Goal: Task Accomplishment & Management: Use online tool/utility

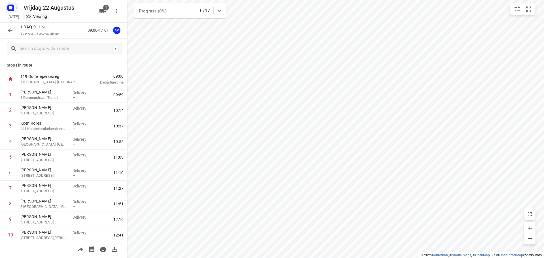
click at [11, 7] on icon "button" at bounding box center [11, 6] width 1 height 1
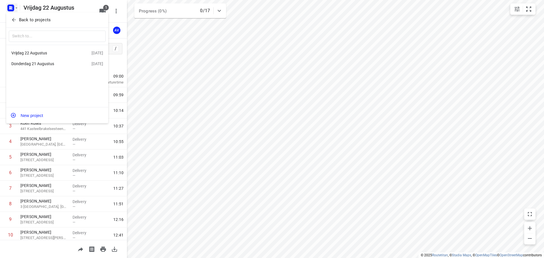
click at [14, 7] on div at bounding box center [272, 129] width 544 height 258
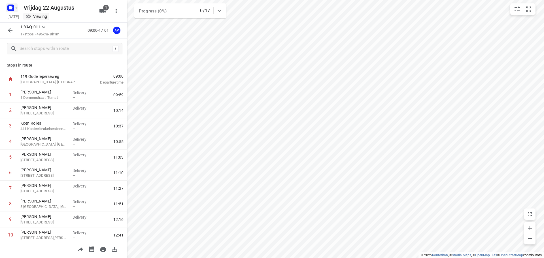
click at [14, 10] on rect "button" at bounding box center [10, 8] width 7 height 7
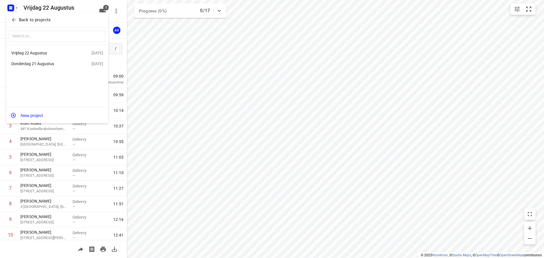
click at [52, 65] on div "Donderdag 21 Augustus" at bounding box center [43, 64] width 65 height 5
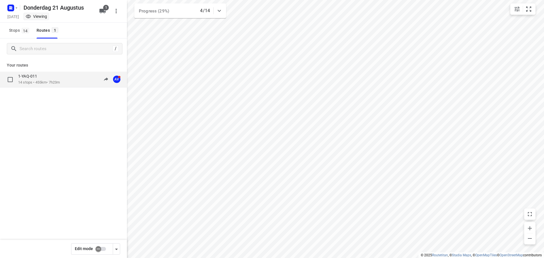
click at [60, 77] on div "1-YAQ-011" at bounding box center [39, 77] width 42 height 6
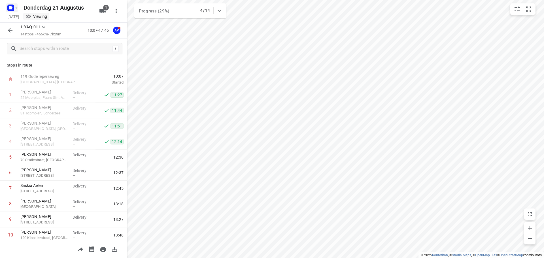
click at [13, 7] on rect "button" at bounding box center [10, 8] width 7 height 7
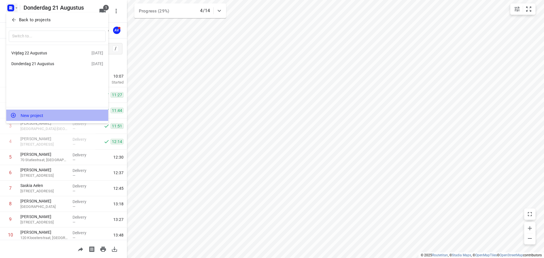
click at [53, 115] on button "New project" at bounding box center [57, 115] width 102 height 11
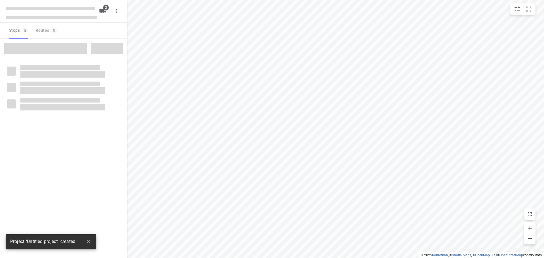
type input "distance"
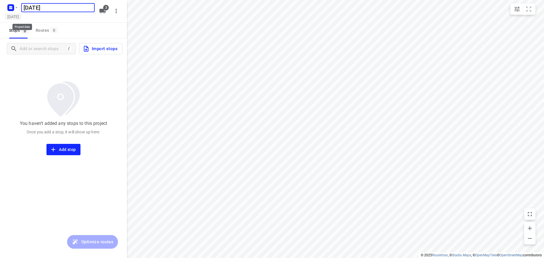
type input "[DATE]"
click at [21, 17] on h5 "[DATE]" at bounding box center [13, 16] width 16 height 7
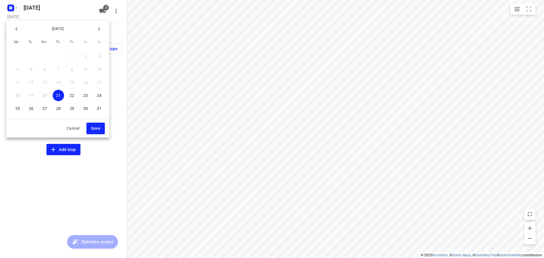
click at [15, 109] on p "25" at bounding box center [17, 109] width 5 height 6
click at [96, 126] on span "Save" at bounding box center [95, 128] width 9 height 7
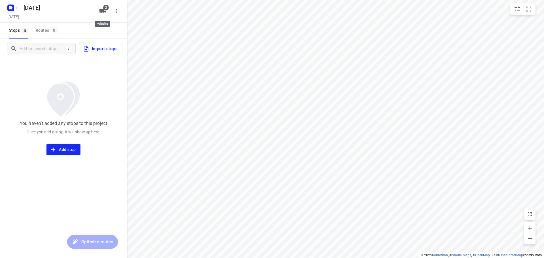
click at [103, 12] on icon "button" at bounding box center [103, 11] width 6 height 5
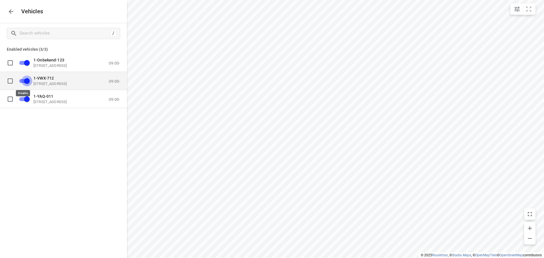
click at [22, 81] on input "grid" at bounding box center [27, 80] width 32 height 11
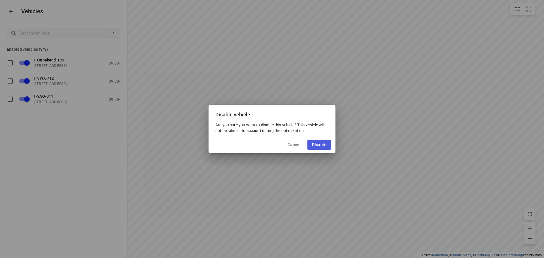
click at [318, 146] on span "Disable" at bounding box center [319, 145] width 14 height 5
checkbox input "false"
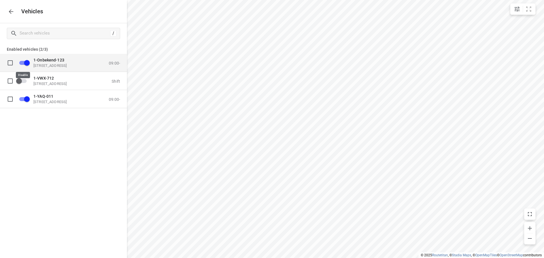
click at [21, 62] on input "grid" at bounding box center [27, 62] width 32 height 11
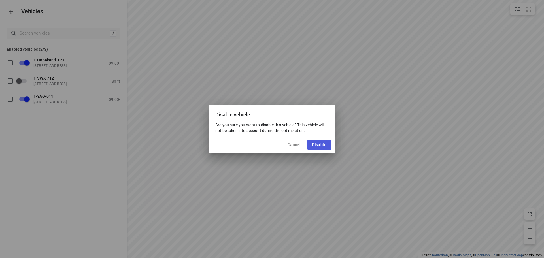
click at [317, 141] on button "Disable" at bounding box center [320, 145] width 24 height 10
checkbox input "false"
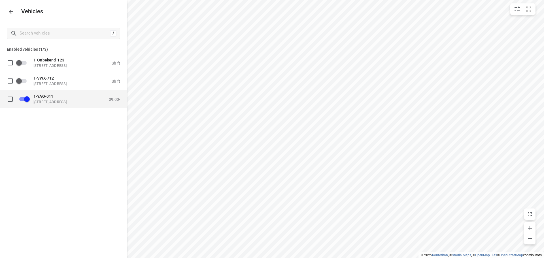
click at [73, 94] on p "1-YAQ-011" at bounding box center [61, 96] width 57 height 5
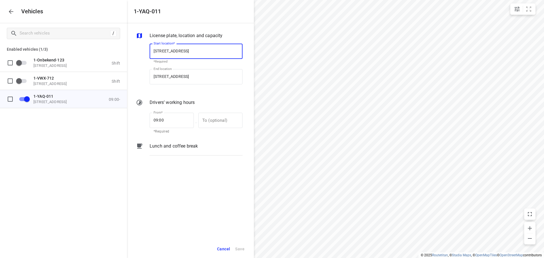
click at [192, 50] on input "[STREET_ADDRESS]" at bounding box center [196, 51] width 93 height 15
type input "[STREET_ADDRESS]"
click at [187, 67] on b "[STREET_ADDRESS]" at bounding box center [170, 67] width 33 height 4
type input "[STREET_ADDRESS]"
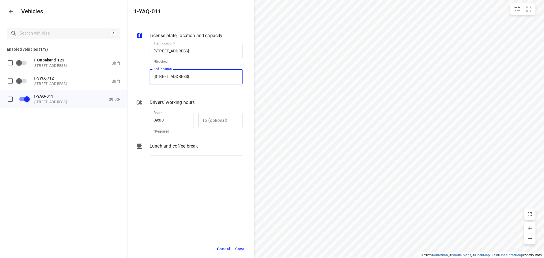
click at [191, 76] on input "[STREET_ADDRESS]" at bounding box center [196, 76] width 93 height 15
type input "[STREET_ADDRESS]"
click at [187, 90] on p "[STREET_ADDRESS]" at bounding box center [170, 93] width 33 height 7
type input "[STREET_ADDRESS]"
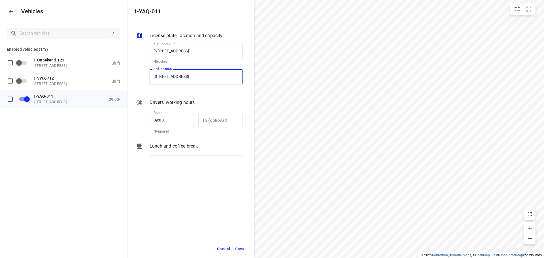
click at [242, 249] on span "Save" at bounding box center [239, 249] width 9 height 7
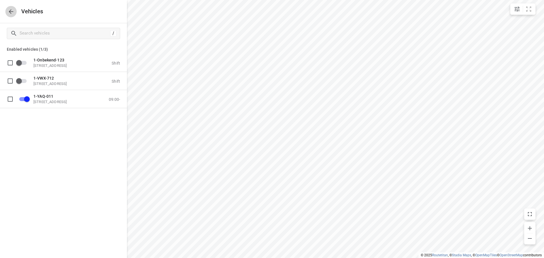
click at [15, 12] on button "button" at bounding box center [10, 11] width 11 height 11
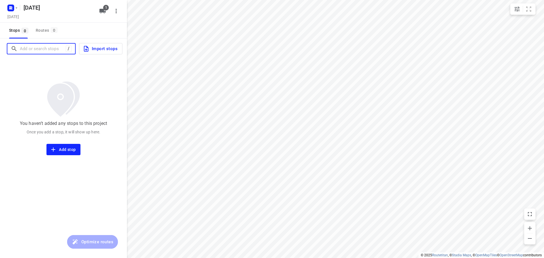
click at [45, 49] on input "Add or search stops" at bounding box center [43, 49] width 46 height 9
click at [47, 48] on input "Add or search stops" at bounding box center [71, 49] width 102 height 9
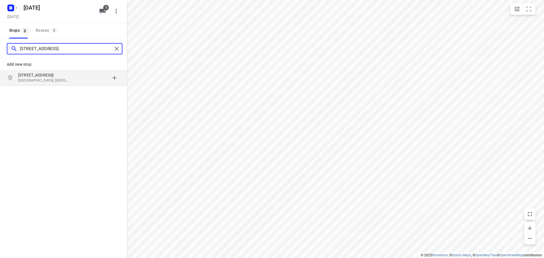
type input "[STREET_ADDRESS]"
click at [51, 79] on p "[GEOGRAPHIC_DATA], [GEOGRAPHIC_DATA]" at bounding box center [44, 80] width 52 height 5
type input "[STREET_ADDRESS]"
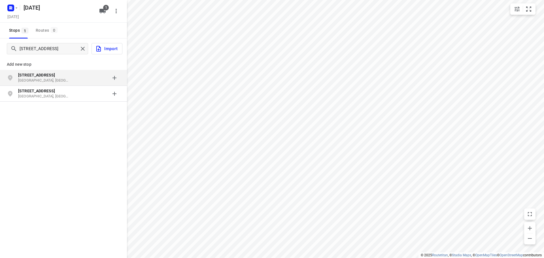
click at [62, 77] on p "[STREET_ADDRESS]" at bounding box center [44, 75] width 52 height 6
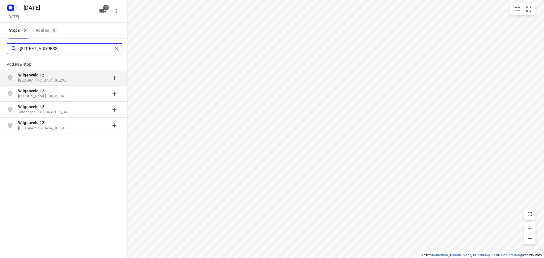
type input "[STREET_ADDRESS]"
click at [69, 78] on p "[GEOGRAPHIC_DATA], [GEOGRAPHIC_DATA]" at bounding box center [44, 80] width 52 height 5
type input "[STREET_ADDRESS]"
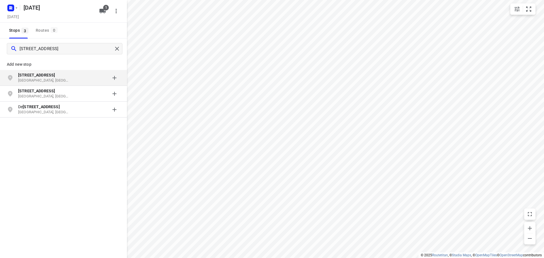
click at [71, 76] on p "[STREET_ADDRESS]" at bounding box center [47, 75] width 58 height 6
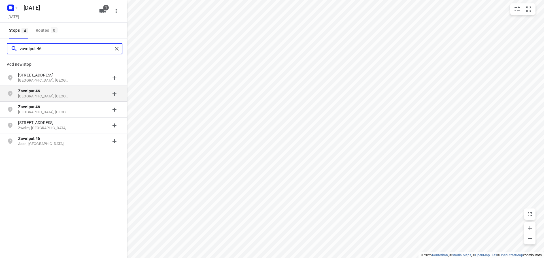
type input "zavelput 46"
click at [69, 92] on p "Zavelput 46" at bounding box center [44, 91] width 52 height 6
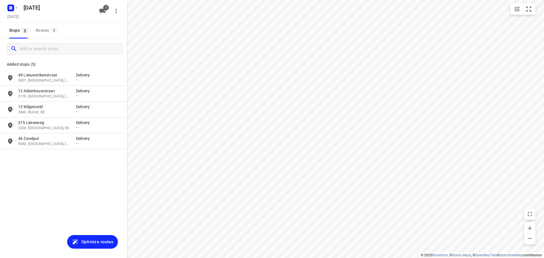
click at [90, 244] on span "Optimize routes" at bounding box center [97, 241] width 32 height 7
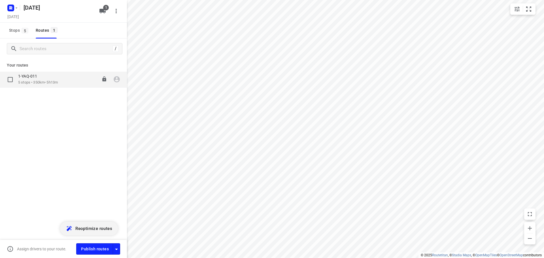
click at [119, 77] on icon "button" at bounding box center [117, 80] width 6 height 6
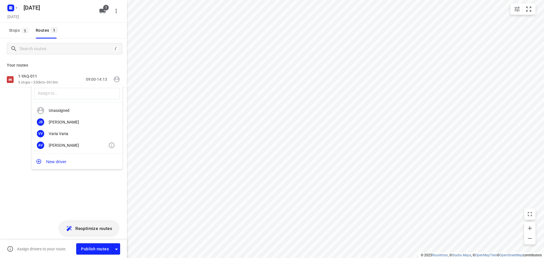
click at [67, 145] on div "[PERSON_NAME]" at bounding box center [79, 145] width 60 height 5
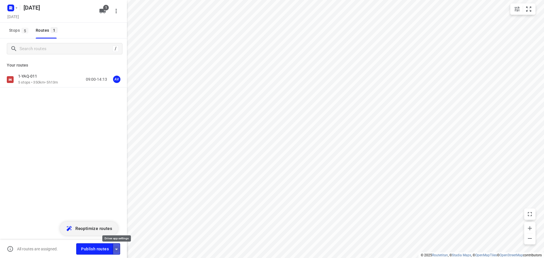
drag, startPoint x: 116, startPoint y: 249, endPoint x: 117, endPoint y: 245, distance: 3.7
click at [117, 249] on icon "button" at bounding box center [116, 249] width 3 height 1
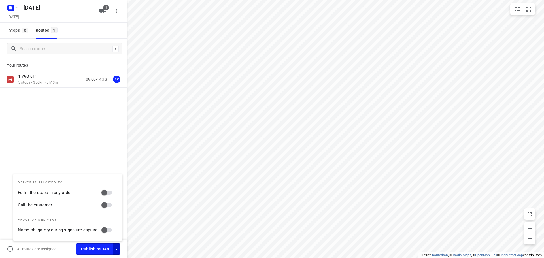
click at [108, 205] on input "Call the customer" at bounding box center [104, 205] width 32 height 11
checkbox input "true"
click at [115, 249] on icon "button" at bounding box center [116, 249] width 3 height 1
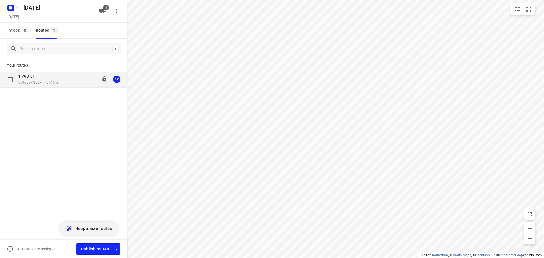
click at [67, 79] on div "1-YAQ-011 5 stops • 350km • 5h13m 09:00-14:13 AV" at bounding box center [72, 80] width 109 height 12
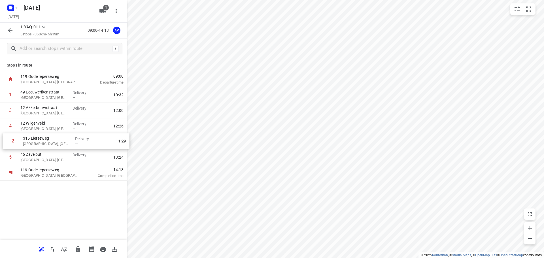
drag, startPoint x: 3, startPoint y: 109, endPoint x: 8, endPoint y: 141, distance: 32.0
click at [5, 141] on div "1 [GEOGRAPHIC_DATA], [GEOGRAPHIC_DATA] Delivery — 10:32 2 315 Lierseweg [GEOGRA…" at bounding box center [63, 126] width 127 height 78
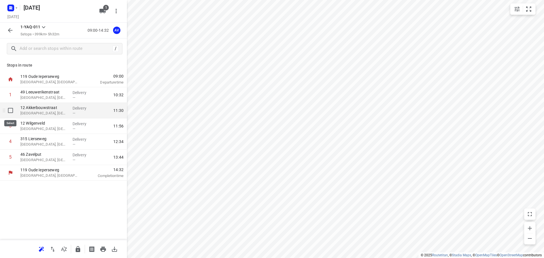
click at [9, 110] on input "checkbox" at bounding box center [10, 110] width 11 height 11
checkbox input "true"
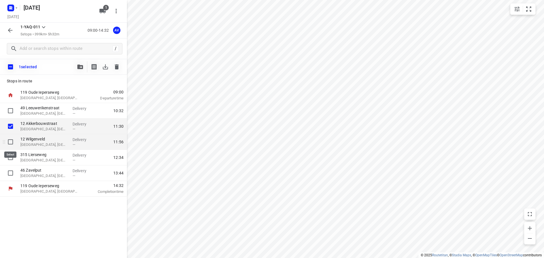
click at [10, 140] on input "checkbox" at bounding box center [10, 141] width 11 height 11
checkbox input "true"
click at [117, 68] on icon "button" at bounding box center [117, 66] width 4 height 5
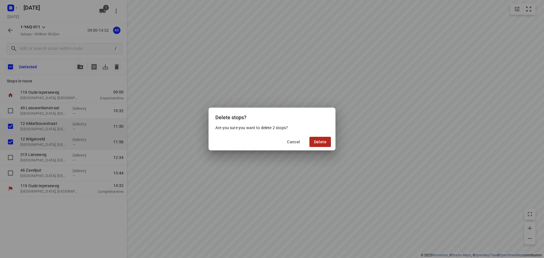
click at [320, 142] on span "Delete" at bounding box center [320, 142] width 12 height 5
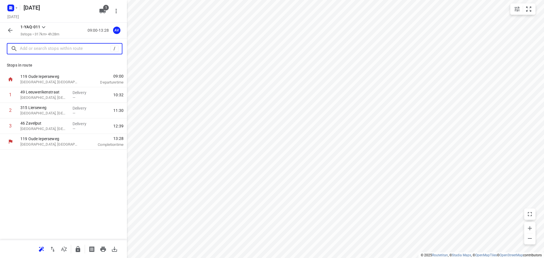
click at [62, 47] on input "text" at bounding box center [65, 49] width 91 height 9
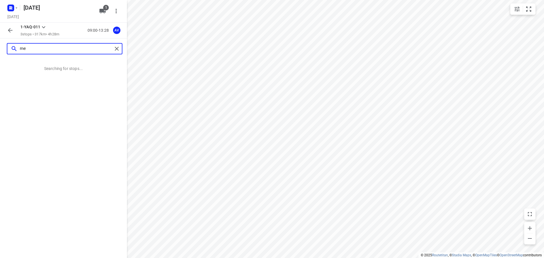
type input "m"
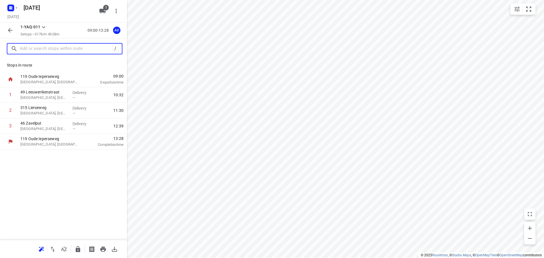
drag, startPoint x: 54, startPoint y: 47, endPoint x: 60, endPoint y: 44, distance: 7.0
click at [54, 47] on input "text" at bounding box center [66, 49] width 92 height 9
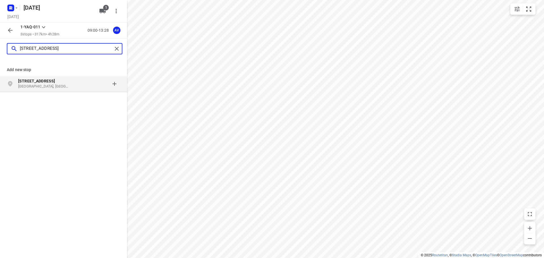
type input "[STREET_ADDRESS]"
click at [68, 87] on p "[GEOGRAPHIC_DATA], [GEOGRAPHIC_DATA]" at bounding box center [44, 86] width 52 height 5
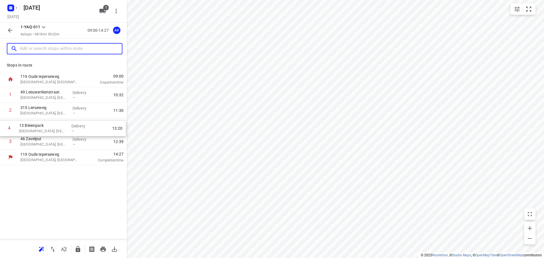
drag, startPoint x: 3, startPoint y: 142, endPoint x: 4, endPoint y: 126, distance: 16.5
click at [1, 126] on div "1 [GEOGRAPHIC_DATA], [GEOGRAPHIC_DATA] Delivery — 10:32 2 315 [STREET_ADDRESS] …" at bounding box center [63, 118] width 127 height 62
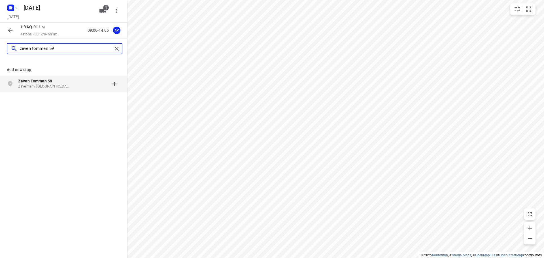
type input "zeven tommen 59"
click at [81, 83] on div at bounding box center [98, 83] width 44 height 11
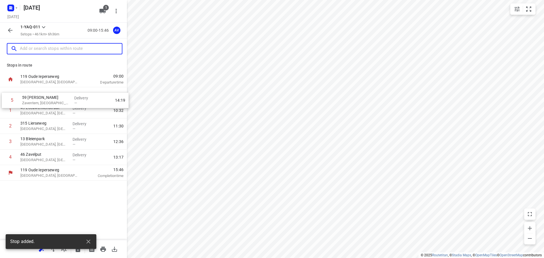
drag, startPoint x: 3, startPoint y: 160, endPoint x: 5, endPoint y: 99, distance: 60.4
click at [5, 99] on div "1 49 [GEOGRAPHIC_DATA], [GEOGRAPHIC_DATA] Delivery — 10:32 2 315 Lierseweg [GEO…" at bounding box center [63, 126] width 127 height 78
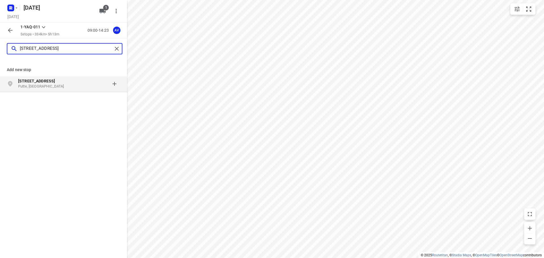
type input "[STREET_ADDRESS]"
click at [52, 85] on p "Putte, [GEOGRAPHIC_DATA]" at bounding box center [44, 86] width 52 height 5
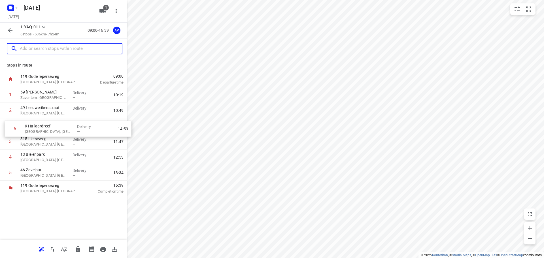
drag, startPoint x: 2, startPoint y: 173, endPoint x: 6, endPoint y: 124, distance: 48.6
click at [6, 126] on div "1 59 Zeven [PERSON_NAME], [GEOGRAPHIC_DATA] Delivery — 10:19 2 49 [GEOGRAPHIC_D…" at bounding box center [63, 134] width 127 height 94
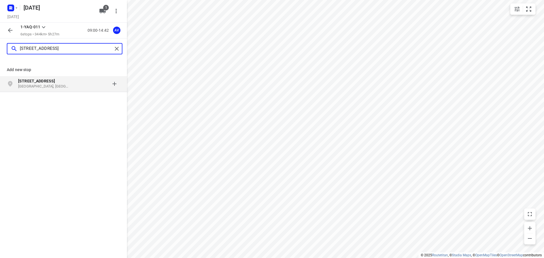
type input "[STREET_ADDRESS]"
click at [71, 85] on div "[STREET_ADDRESS]" at bounding box center [47, 83] width 58 height 11
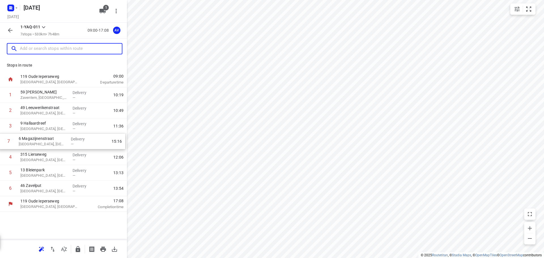
drag, startPoint x: 2, startPoint y: 194, endPoint x: 1, endPoint y: 143, distance: 50.2
click at [1, 143] on div "1 59 Zeven [PERSON_NAME], [GEOGRAPHIC_DATA] Delivery — 10:19 2 [GEOGRAPHIC_DATA…" at bounding box center [63, 141] width 127 height 109
drag, startPoint x: 3, startPoint y: 142, endPoint x: 4, endPoint y: 127, distance: 15.4
click at [4, 127] on div "1 59 Zeven [PERSON_NAME], [GEOGRAPHIC_DATA] Delivery — 10:19 2 49 [GEOGRAPHIC_D…" at bounding box center [63, 141] width 127 height 109
drag, startPoint x: 3, startPoint y: 141, endPoint x: 3, endPoint y: 130, distance: 11.7
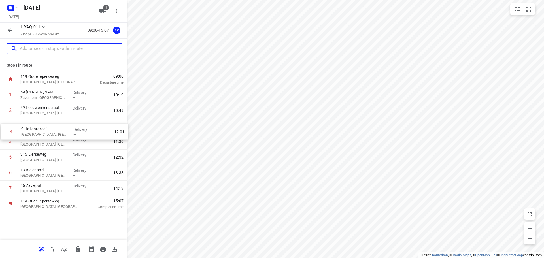
click at [3, 130] on div "1 59 Zeven [PERSON_NAME], [GEOGRAPHIC_DATA] Delivery — 10:19 2 49 [GEOGRAPHIC_D…" at bounding box center [63, 141] width 127 height 109
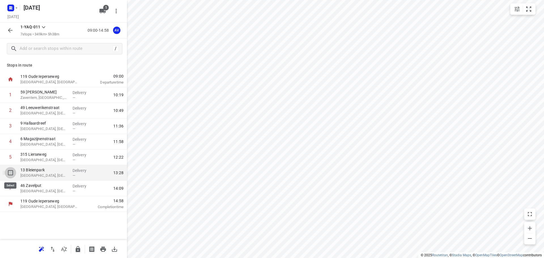
click at [11, 173] on input "checkbox" at bounding box center [10, 172] width 11 height 11
checkbox input "true"
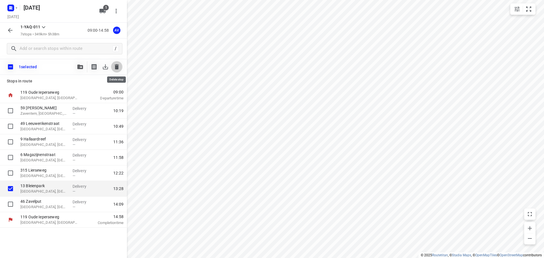
click at [117, 66] on icon "button" at bounding box center [117, 66] width 4 height 5
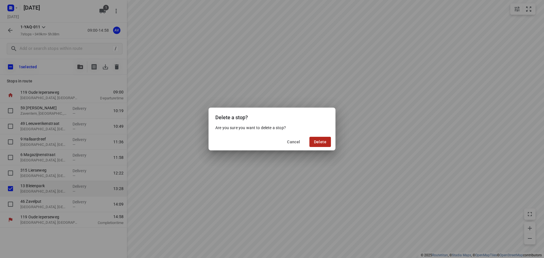
click at [320, 141] on span "Delete" at bounding box center [320, 142] width 12 height 5
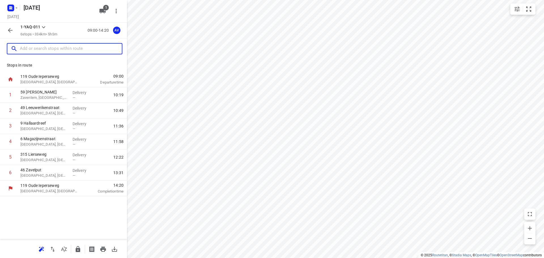
click at [63, 49] on input "text" at bounding box center [71, 49] width 102 height 9
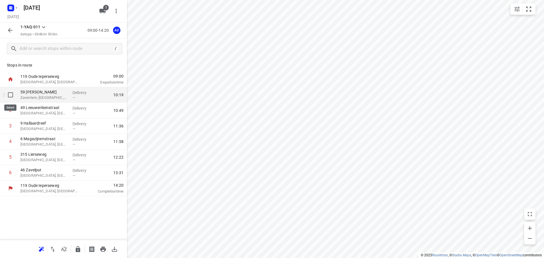
click at [12, 97] on input "checkbox" at bounding box center [10, 94] width 11 height 11
checkbox input "true"
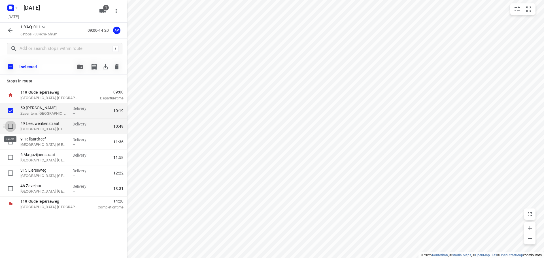
click at [11, 125] on input "checkbox" at bounding box center [10, 126] width 11 height 11
click at [10, 127] on input "checkbox" at bounding box center [10, 126] width 11 height 11
checkbox input "false"
click at [10, 112] on input "checkbox" at bounding box center [10, 110] width 11 height 11
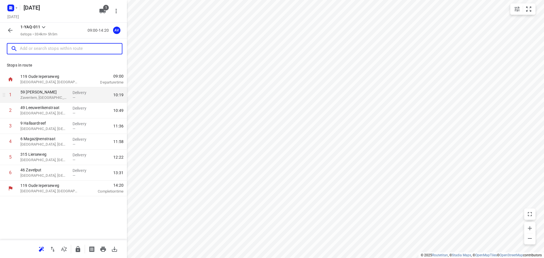
drag, startPoint x: 47, startPoint y: 50, endPoint x: 83, endPoint y: 41, distance: 36.7
click at [47, 50] on input "text" at bounding box center [71, 49] width 102 height 9
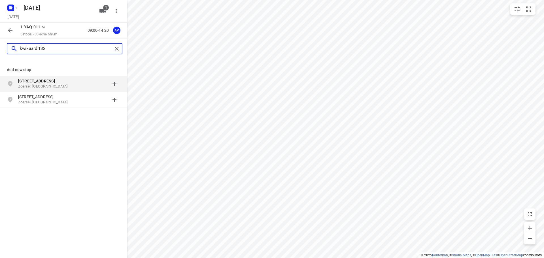
type input "kwikaard 132"
click at [55, 83] on p "[STREET_ADDRESS]" at bounding box center [44, 81] width 52 height 6
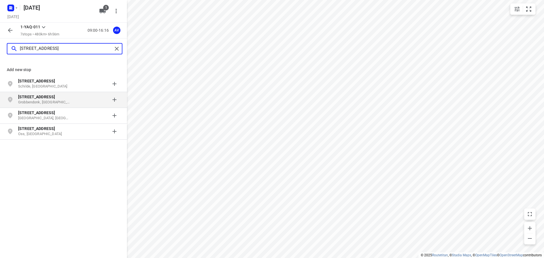
type input "[STREET_ADDRESS]"
click at [64, 101] on p "Grobbendonk, [GEOGRAPHIC_DATA]" at bounding box center [44, 102] width 52 height 5
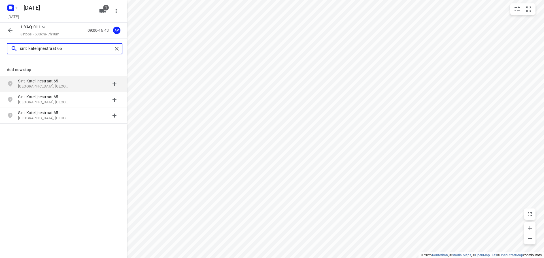
type input "sint katelijnestraat 65"
click at [69, 84] on p "[GEOGRAPHIC_DATA], [GEOGRAPHIC_DATA]" at bounding box center [44, 86] width 52 height 5
type input "drie zillen 18"
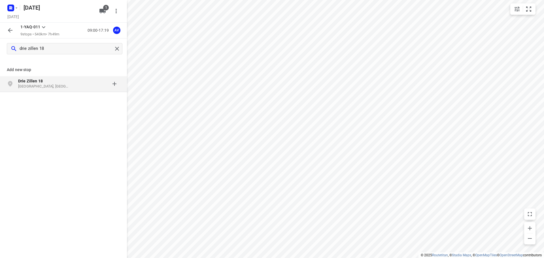
click at [56, 85] on p "[GEOGRAPHIC_DATA], [GEOGRAPHIC_DATA]" at bounding box center [44, 86] width 52 height 5
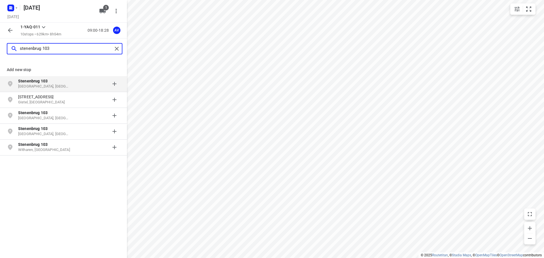
type input "stenenbrug 103"
click at [65, 82] on p "Stenenbrug 103" at bounding box center [44, 81] width 52 height 6
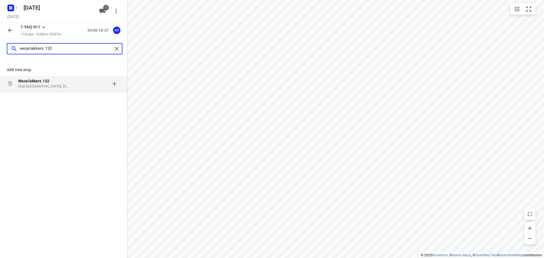
type input "wezelakkers 132"
click at [63, 80] on p "Wezelakkers 132" at bounding box center [44, 81] width 52 height 6
type input "ten venne 15"
click at [56, 84] on p "Ten Venne 15" at bounding box center [44, 81] width 52 height 6
type input "taxandrialaan 3, 2340"
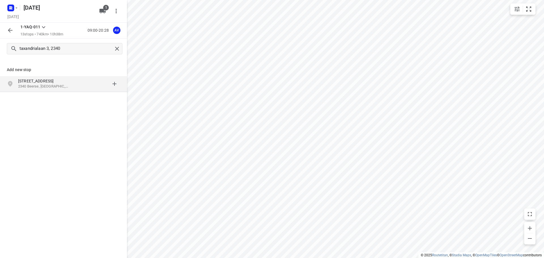
click at [69, 83] on p "[STREET_ADDRESS]" at bounding box center [44, 81] width 52 height 6
type input "nijverheidszone [GEOGRAPHIC_DATA] 21"
click at [64, 84] on p "Nijverheidszone Begijnenmeers 21" at bounding box center [44, 81] width 52 height 6
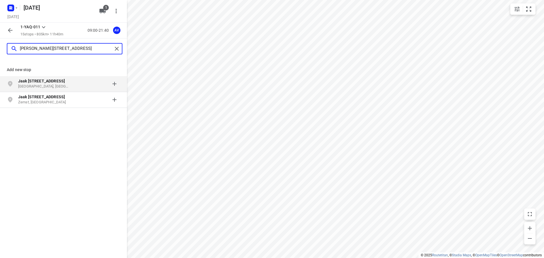
type input "[PERSON_NAME][STREET_ADDRESS]"
click at [69, 83] on p "Jaak [STREET_ADDRESS]" at bounding box center [44, 81] width 52 height 6
type input "kwikhage 13"
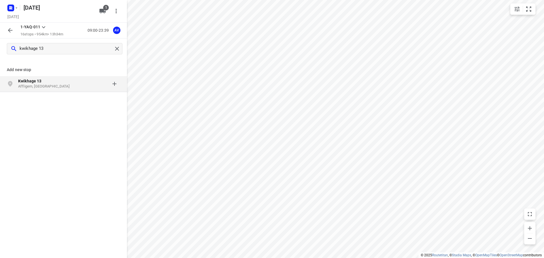
click at [66, 81] on p "Kwikhage 13" at bounding box center [44, 81] width 52 height 6
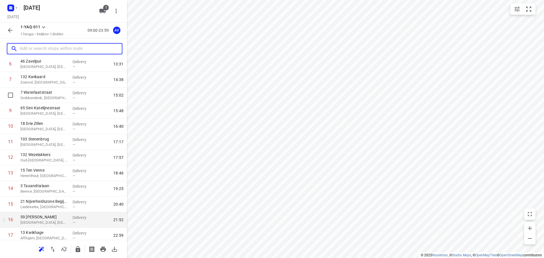
scroll to position [128, 0]
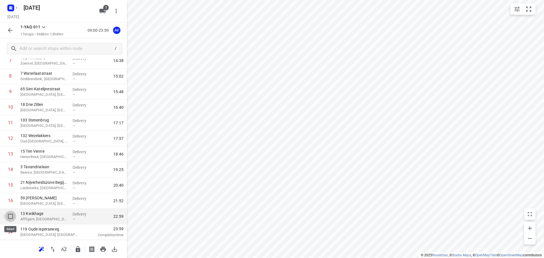
click at [8, 217] on input "checkbox" at bounding box center [10, 216] width 11 height 11
checkbox input "true"
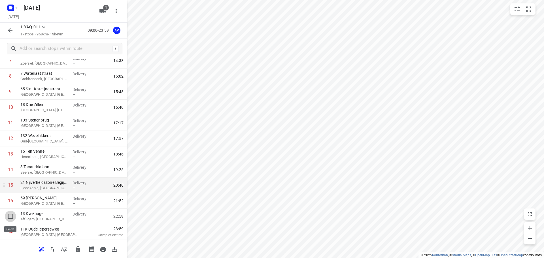
scroll to position [126, 0]
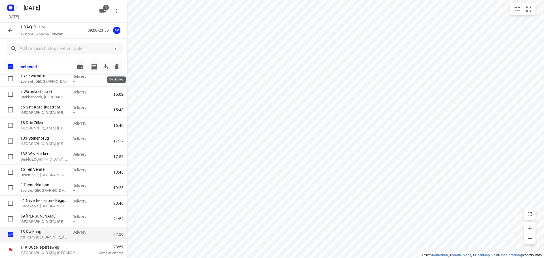
click at [118, 67] on icon "button" at bounding box center [117, 66] width 4 height 5
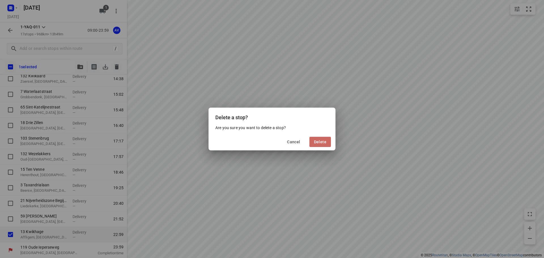
click at [320, 141] on span "Delete" at bounding box center [320, 142] width 12 height 5
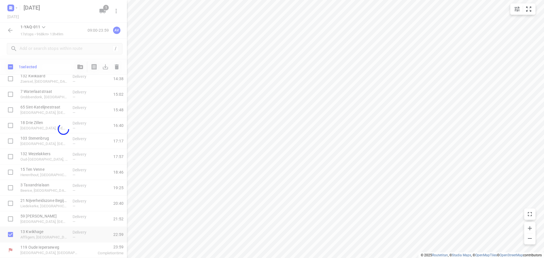
scroll to position [112, 0]
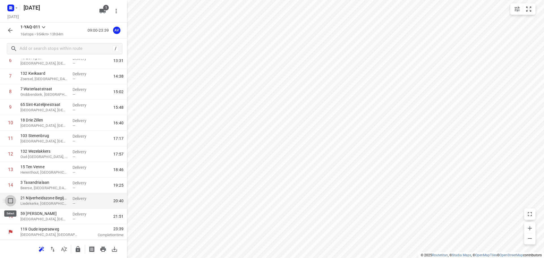
click at [9, 202] on input "checkbox" at bounding box center [10, 200] width 11 height 11
checkbox input "true"
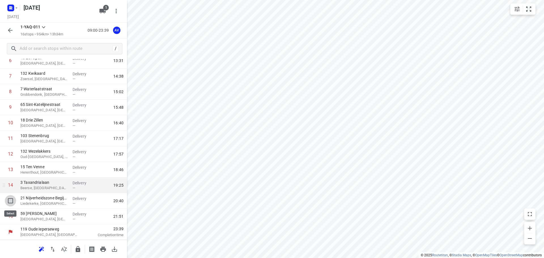
scroll to position [110, 0]
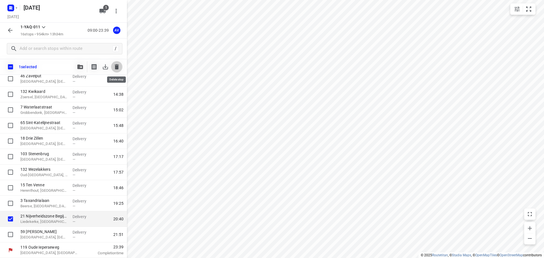
click at [118, 68] on icon "button" at bounding box center [117, 66] width 4 height 5
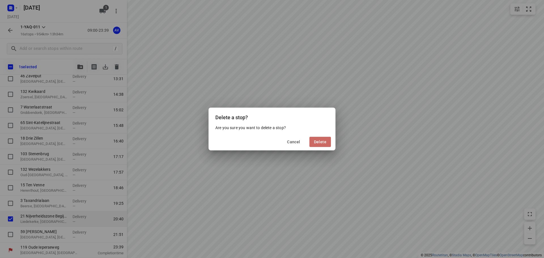
click at [324, 143] on span "Delete" at bounding box center [320, 142] width 12 height 5
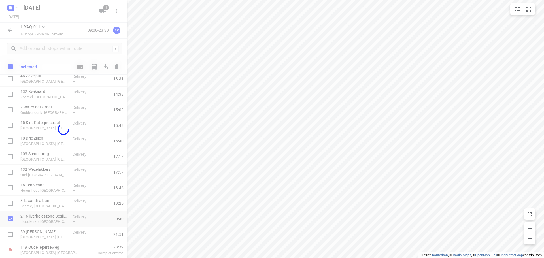
scroll to position [97, 0]
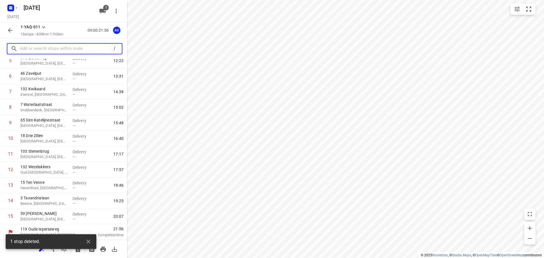
click at [70, 46] on input "text" at bounding box center [65, 49] width 91 height 9
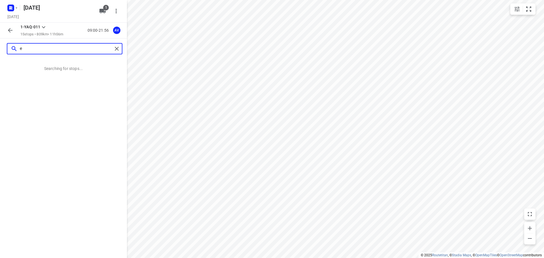
scroll to position [0, 0]
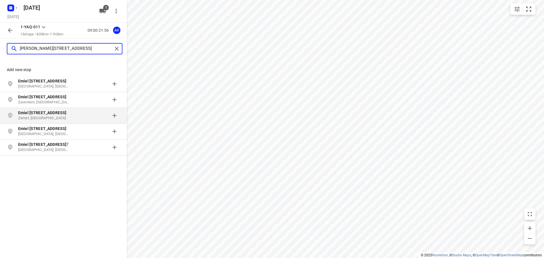
type input "[PERSON_NAME][STREET_ADDRESS]"
click at [48, 115] on p "Emiel [STREET_ADDRESS]" at bounding box center [44, 113] width 52 height 6
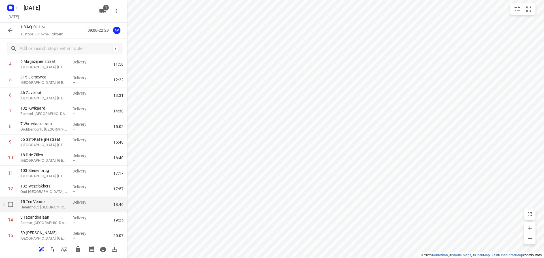
scroll to position [85, 0]
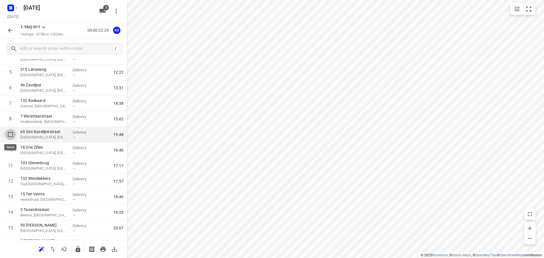
click at [11, 136] on input "checkbox" at bounding box center [10, 134] width 11 height 11
checkbox input "true"
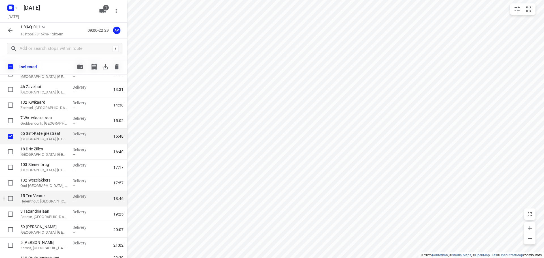
scroll to position [110, 0]
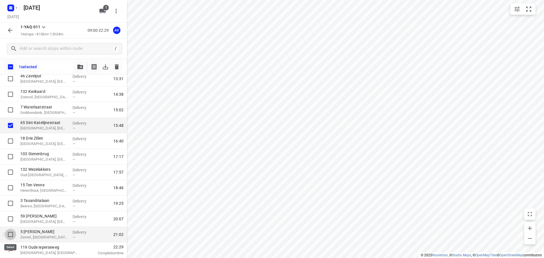
click at [10, 235] on input "checkbox" at bounding box center [10, 234] width 11 height 11
checkbox input "true"
click at [117, 65] on icon "button" at bounding box center [117, 66] width 4 height 5
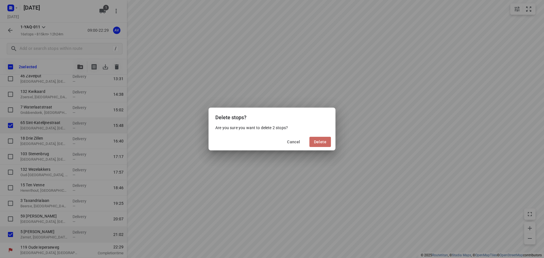
click at [319, 143] on span "Delete" at bounding box center [320, 142] width 12 height 5
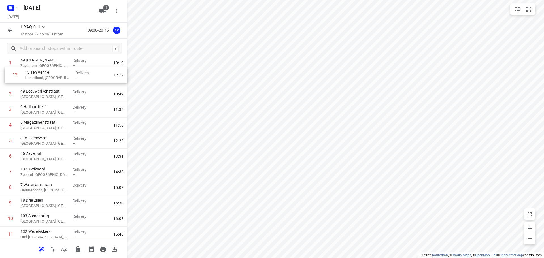
scroll to position [0, 0]
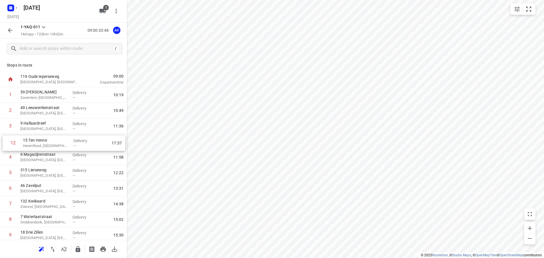
drag, startPoint x: 3, startPoint y: 185, endPoint x: 6, endPoint y: 140, distance: 44.6
click at [6, 140] on div "1 59 Zeven [PERSON_NAME], [GEOGRAPHIC_DATA] Delivery — 10:19 2 49 [GEOGRAPHIC_D…" at bounding box center [63, 196] width 127 height 218
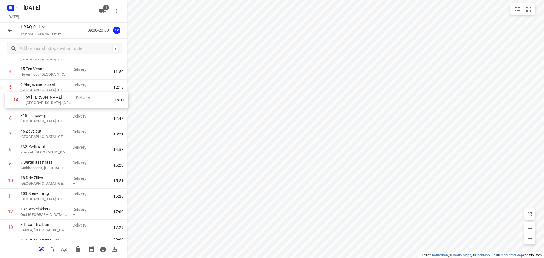
scroll to position [69, 0]
drag, startPoint x: 3, startPoint y: 219, endPoint x: 7, endPoint y: 106, distance: 112.9
click at [7, 106] on div "1 59 Zeven [PERSON_NAME], [GEOGRAPHIC_DATA] Delivery — 10:19 2 49 [GEOGRAPHIC_D…" at bounding box center [63, 128] width 127 height 218
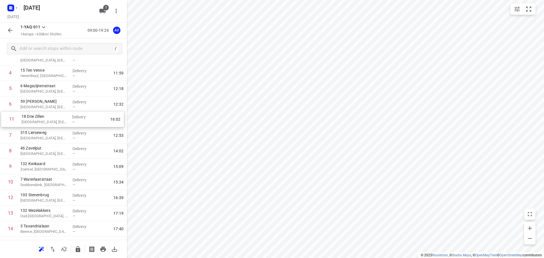
drag, startPoint x: 3, startPoint y: 183, endPoint x: 4, endPoint y: 119, distance: 64.4
click at [4, 119] on div "1 59 [PERSON_NAME], [GEOGRAPHIC_DATA] Delivery — 10:19 2 49 [GEOGRAPHIC_DATA], …" at bounding box center [63, 128] width 127 height 218
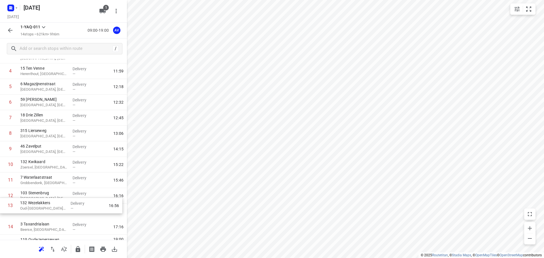
scroll to position [72, 0]
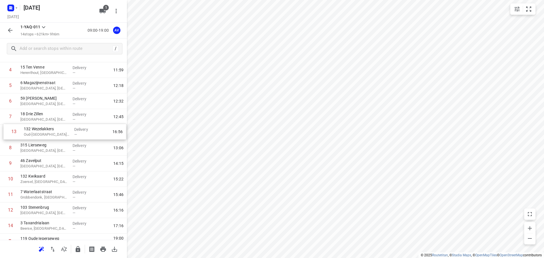
drag, startPoint x: 3, startPoint y: 216, endPoint x: 8, endPoint y: 132, distance: 84.1
click at [6, 132] on div "1 59 Zeven [PERSON_NAME], [GEOGRAPHIC_DATA] Delivery — 10:19 2 49 [GEOGRAPHIC_D…" at bounding box center [63, 125] width 127 height 218
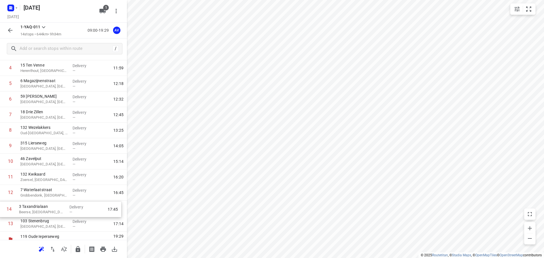
scroll to position [76, 0]
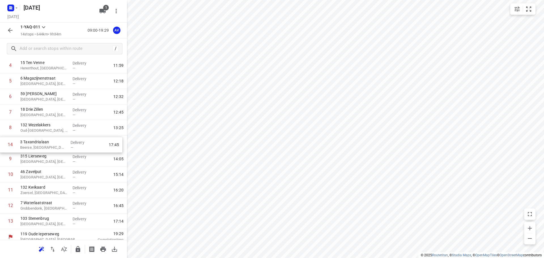
drag, startPoint x: 2, startPoint y: 228, endPoint x: 4, endPoint y: 144, distance: 83.7
click at [2, 144] on div "1 59 Zeven [PERSON_NAME], [GEOGRAPHIC_DATA] Delivery — 10:19 2 49 [GEOGRAPHIC_D…" at bounding box center [63, 120] width 127 height 218
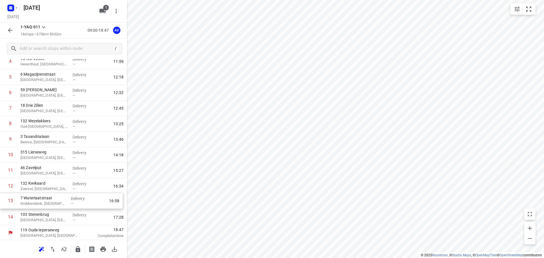
scroll to position [81, 0]
drag, startPoint x: 3, startPoint y: 206, endPoint x: 2, endPoint y: 169, distance: 36.9
click at [2, 169] on div "1 59 Zeven [PERSON_NAME], [GEOGRAPHIC_DATA] Delivery — 10:19 2 49 [GEOGRAPHIC_D…" at bounding box center [63, 116] width 127 height 218
drag, startPoint x: 3, startPoint y: 204, endPoint x: 3, endPoint y: 187, distance: 16.7
click at [3, 187] on div "1 59 Zeven [PERSON_NAME], [GEOGRAPHIC_DATA] Delivery — 10:19 2 49 [GEOGRAPHIC_D…" at bounding box center [63, 116] width 127 height 218
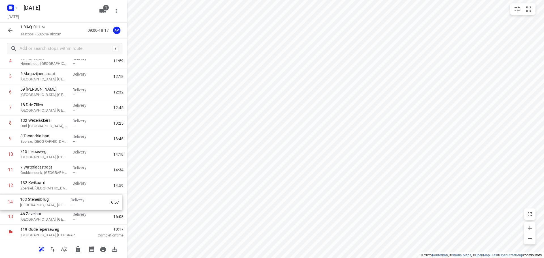
drag, startPoint x: 1, startPoint y: 220, endPoint x: 1, endPoint y: 203, distance: 17.3
click at [1, 203] on div "1 59 Zeven [PERSON_NAME], [GEOGRAPHIC_DATA] Delivery — 10:19 2 49 [GEOGRAPHIC_D…" at bounding box center [63, 116] width 127 height 218
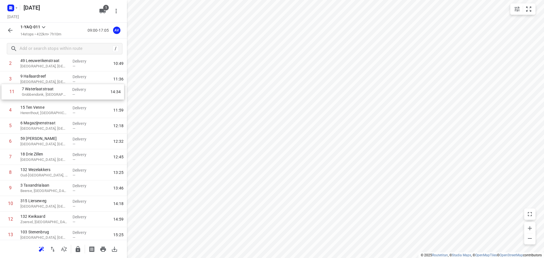
scroll to position [44, 0]
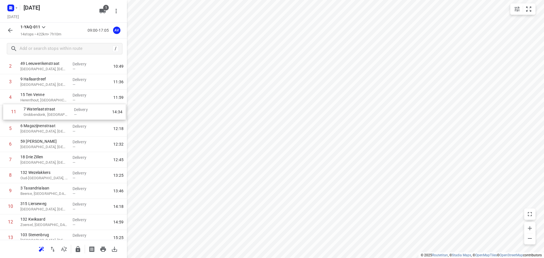
drag, startPoint x: 3, startPoint y: 172, endPoint x: 6, endPoint y: 112, distance: 59.9
click at [6, 112] on div "1 59 Zeven [PERSON_NAME], [GEOGRAPHIC_DATA] Delivery — 10:19 2 49 [GEOGRAPHIC_D…" at bounding box center [63, 152] width 127 height 218
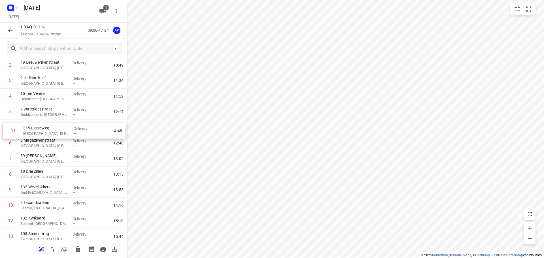
drag, startPoint x: 3, startPoint y: 209, endPoint x: 6, endPoint y: 128, distance: 80.3
click at [6, 128] on div "1 59 [PERSON_NAME], [GEOGRAPHIC_DATA] Delivery — 10:19 2 49 [GEOGRAPHIC_DATA], …" at bounding box center [63, 151] width 127 height 218
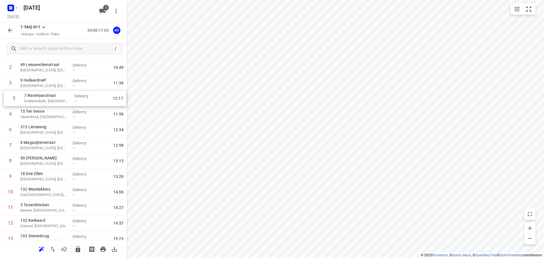
scroll to position [40, 0]
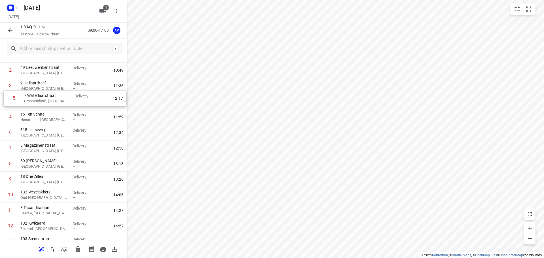
drag, startPoint x: 1, startPoint y: 114, endPoint x: 6, endPoint y: 98, distance: 15.9
click at [6, 98] on div "1 59 [PERSON_NAME], [GEOGRAPHIC_DATA] Delivery — 10:19 2 49 [GEOGRAPHIC_DATA], …" at bounding box center [63, 156] width 127 height 218
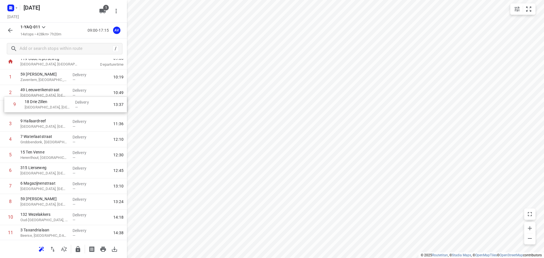
scroll to position [16, 0]
drag, startPoint x: 3, startPoint y: 182, endPoint x: 6, endPoint y: 109, distance: 72.3
click at [6, 109] on div "1 59 Zeven [PERSON_NAME], [GEOGRAPHIC_DATA] Delivery — 10:19 2 49 [GEOGRAPHIC_D…" at bounding box center [63, 180] width 127 height 218
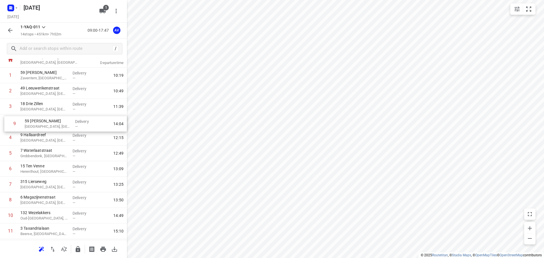
drag, startPoint x: 2, startPoint y: 206, endPoint x: 5, endPoint y: 126, distance: 80.9
click at [5, 125] on div "1 59 Zeven [PERSON_NAME], [GEOGRAPHIC_DATA] Delivery — 10:19 2 [GEOGRAPHIC_DATA…" at bounding box center [63, 177] width 127 height 218
drag, startPoint x: 2, startPoint y: 202, endPoint x: 5, endPoint y: 138, distance: 65.0
click at [5, 138] on div "1 59 Zeven [PERSON_NAME], [GEOGRAPHIC_DATA] Delivery — 10:19 2 49 [GEOGRAPHIC_D…" at bounding box center [63, 176] width 127 height 218
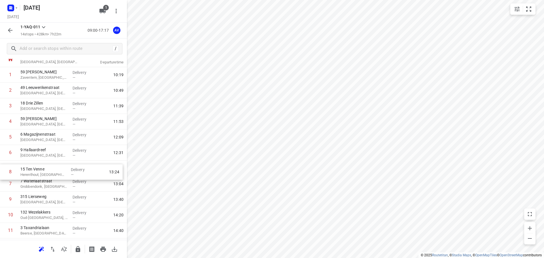
drag, startPoint x: 3, startPoint y: 186, endPoint x: 3, endPoint y: 166, distance: 20.7
click at [3, 166] on div "1 59 Zeven [PERSON_NAME], [GEOGRAPHIC_DATA] Delivery — 10:19 2 49 [GEOGRAPHIC_D…" at bounding box center [63, 176] width 127 height 218
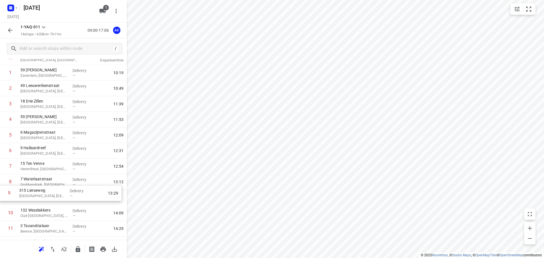
scroll to position [22, 0]
drag, startPoint x: 3, startPoint y: 201, endPoint x: 1, endPoint y: 183, distance: 18.2
click at [1, 183] on div "1 59 Zeven [PERSON_NAME], [GEOGRAPHIC_DATA] Delivery — 10:19 2 49 [GEOGRAPHIC_D…" at bounding box center [63, 174] width 127 height 218
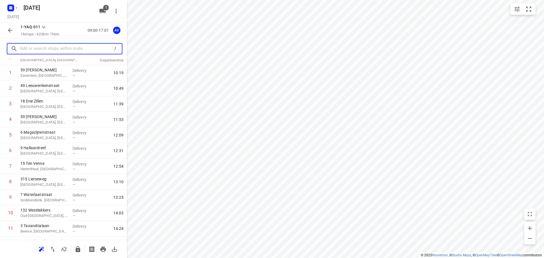
drag, startPoint x: 52, startPoint y: 48, endPoint x: 61, endPoint y: 41, distance: 11.7
click at [52, 48] on input "text" at bounding box center [66, 49] width 92 height 9
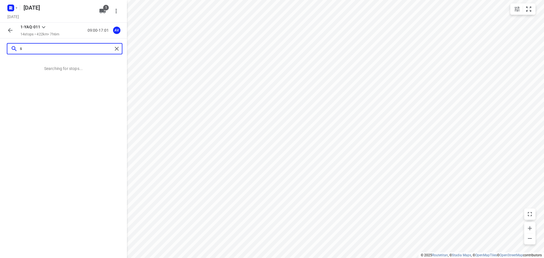
scroll to position [0, 0]
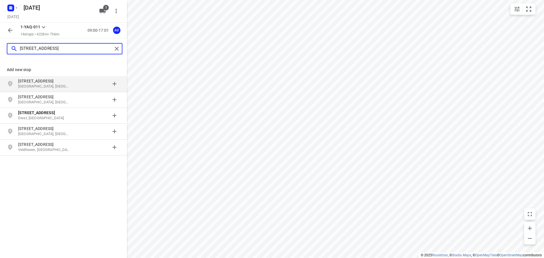
click at [78, 50] on input "[STREET_ADDRESS]" at bounding box center [66, 49] width 93 height 9
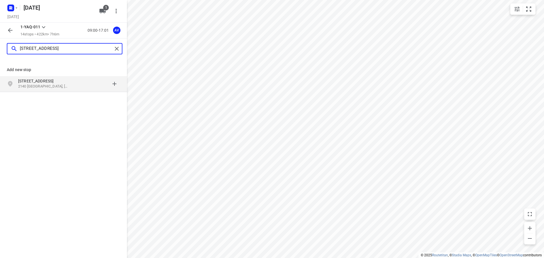
type input "[STREET_ADDRESS]"
click at [59, 84] on p "2140 [GEOGRAPHIC_DATA], [GEOGRAPHIC_DATA]" at bounding box center [44, 86] width 52 height 5
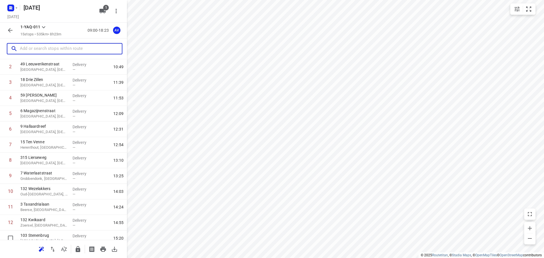
scroll to position [97, 0]
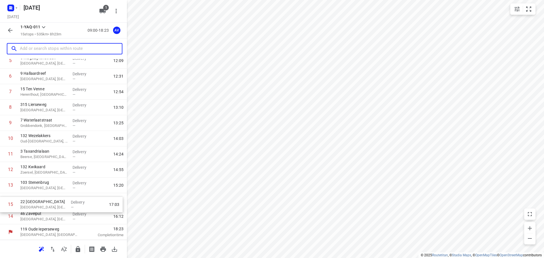
drag, startPoint x: 1, startPoint y: 220, endPoint x: 1, endPoint y: 204, distance: 15.9
click at [1, 204] on div "1 59 Zeven [PERSON_NAME], [GEOGRAPHIC_DATA] Delivery — 10:19 2 49 [GEOGRAPHIC_D…" at bounding box center [63, 108] width 127 height 234
click at [57, 52] on input "text" at bounding box center [71, 49] width 102 height 9
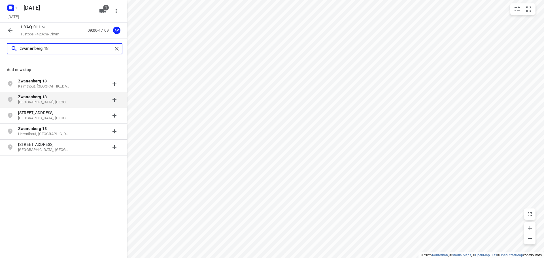
type input "zwanenberg 18"
click at [62, 101] on p "[GEOGRAPHIC_DATA], [GEOGRAPHIC_DATA]" at bounding box center [44, 102] width 52 height 5
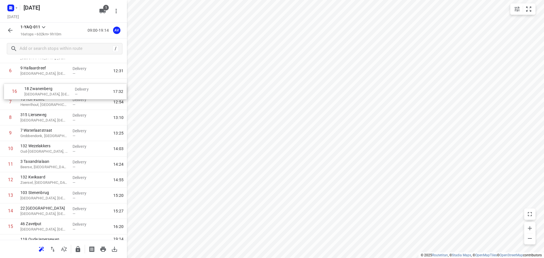
scroll to position [91, 0]
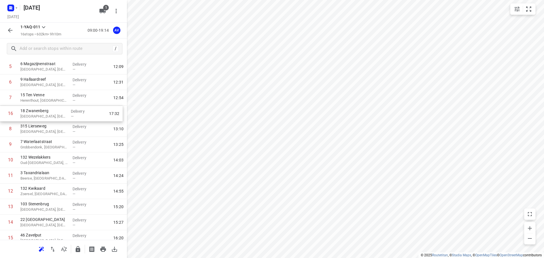
drag, startPoint x: 1, startPoint y: 220, endPoint x: 1, endPoint y: 115, distance: 104.3
click at [1, 115] on div "1 59 Zeven [PERSON_NAME], [GEOGRAPHIC_DATA] Delivery — 10:19 2 49 [GEOGRAPHIC_D…" at bounding box center [63, 122] width 127 height 250
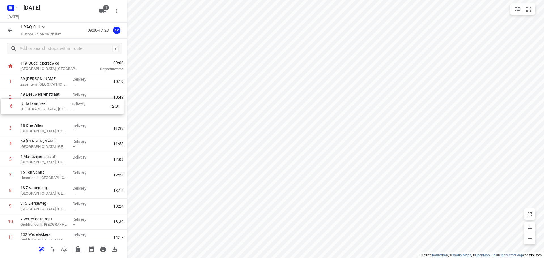
scroll to position [13, 0]
click at [4, 110] on div "1 59 Zeven [PERSON_NAME], [GEOGRAPHIC_DATA] Delivery — 10:19 2 49 [GEOGRAPHIC_D…" at bounding box center [63, 199] width 127 height 250
drag, startPoint x: 2, startPoint y: 159, endPoint x: 2, endPoint y: 127, distance: 32.0
click at [2, 127] on div "1 59 Zeven [PERSON_NAME], [GEOGRAPHIC_DATA] Delivery — 10:19 2 49 [GEOGRAPHIC_D…" at bounding box center [63, 199] width 127 height 250
drag, startPoint x: 3, startPoint y: 162, endPoint x: 3, endPoint y: 146, distance: 16.4
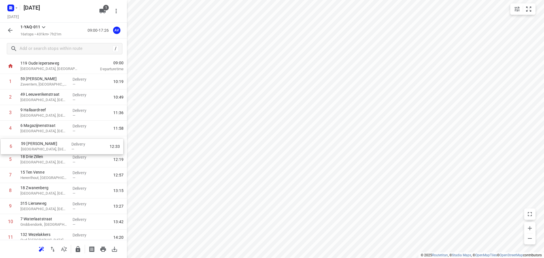
click at [3, 146] on div "1 59 Zeven [PERSON_NAME], [GEOGRAPHIC_DATA] Delivery — 10:19 2 49 [GEOGRAPHIC_D…" at bounding box center [63, 199] width 127 height 250
drag, startPoint x: 2, startPoint y: 193, endPoint x: 6, endPoint y: 176, distance: 17.3
click at [6, 176] on div "1 59 Zeven [PERSON_NAME], [GEOGRAPHIC_DATA] Delivery — 10:19 2 49 [GEOGRAPHIC_D…" at bounding box center [63, 199] width 127 height 250
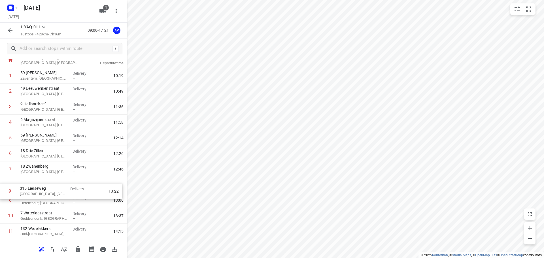
scroll to position [20, 0]
drag, startPoint x: 3, startPoint y: 210, endPoint x: 1, endPoint y: 187, distance: 23.1
click at [1, 187] on div "1 59 Zeven [PERSON_NAME], [GEOGRAPHIC_DATA] Delivery — 10:19 2 49 [GEOGRAPHIC_D…" at bounding box center [63, 192] width 127 height 250
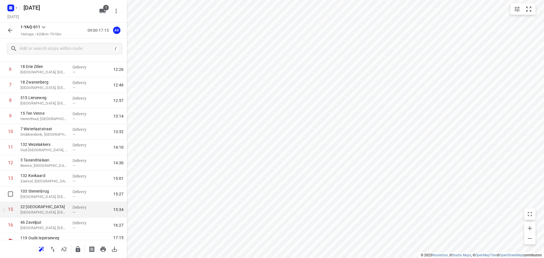
scroll to position [112, 0]
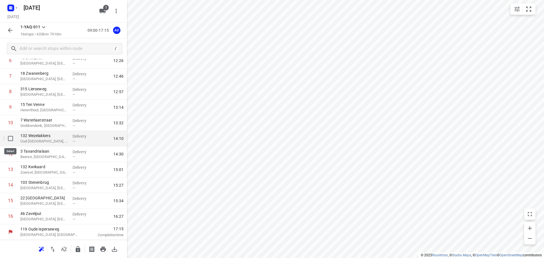
click at [10, 138] on input "checkbox" at bounding box center [10, 138] width 11 height 11
checkbox input "true"
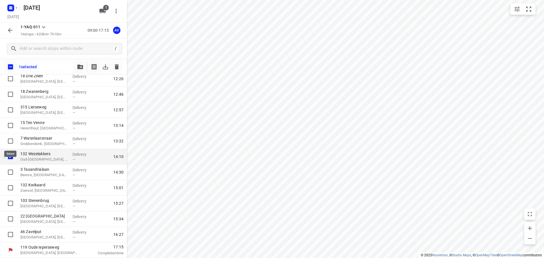
scroll to position [110, 0]
click at [11, 172] on input "checkbox" at bounding box center [10, 172] width 11 height 11
checkbox input "true"
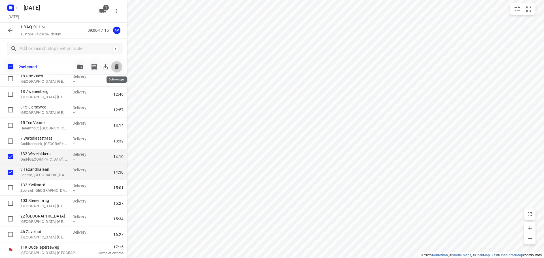
click at [118, 66] on icon "button" at bounding box center [117, 66] width 4 height 5
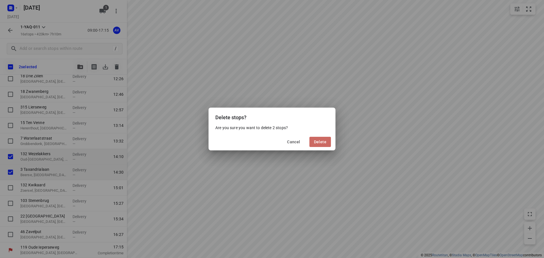
click at [324, 141] on span "Delete" at bounding box center [320, 142] width 12 height 5
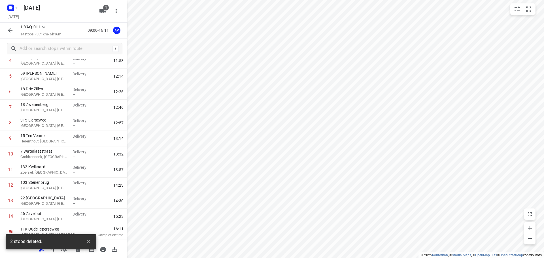
scroll to position [81, 0]
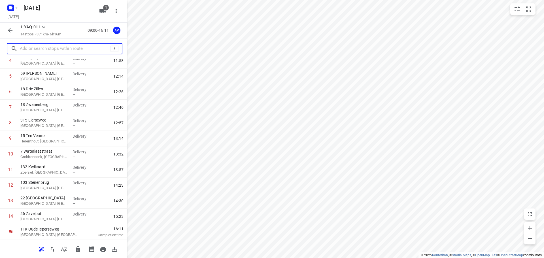
click at [54, 47] on input "text" at bounding box center [65, 49] width 91 height 9
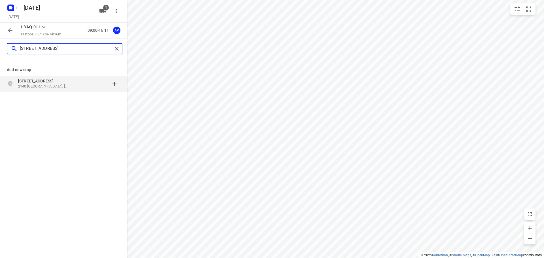
type input "[STREET_ADDRESS]"
click at [63, 82] on p "[STREET_ADDRESS]" at bounding box center [44, 81] width 52 height 6
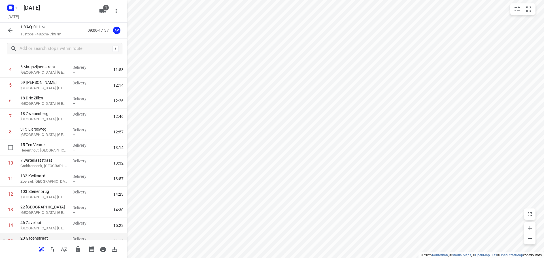
scroll to position [97, 0]
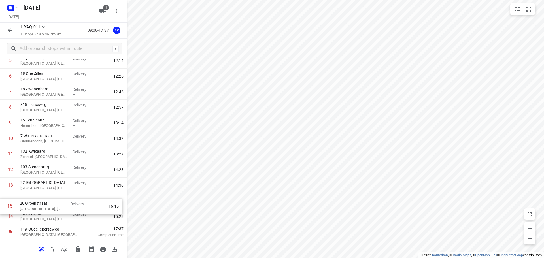
drag, startPoint x: 2, startPoint y: 221, endPoint x: 1, endPoint y: 208, distance: 13.9
click at [1, 208] on div "1 59 Zeven [PERSON_NAME], [GEOGRAPHIC_DATA] Delivery — 10:19 2 49 [GEOGRAPHIC_D…" at bounding box center [63, 108] width 127 height 234
